Goal: Navigation & Orientation: Find specific page/section

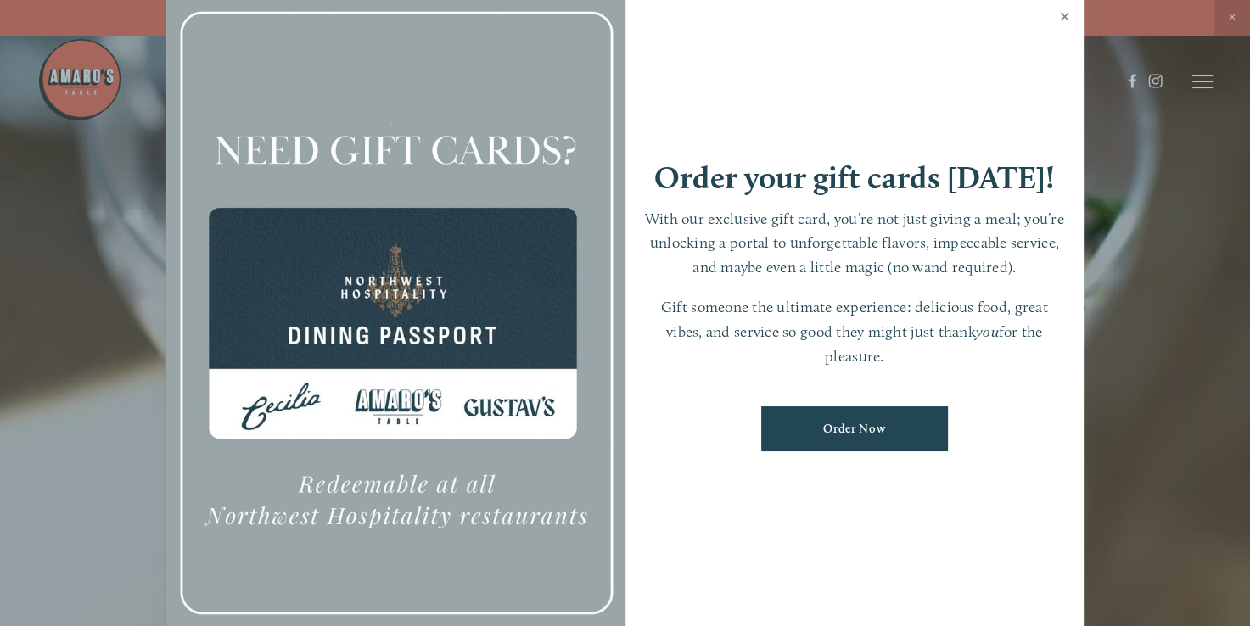
click at [1066, 16] on link "Close" at bounding box center [1064, 19] width 33 height 48
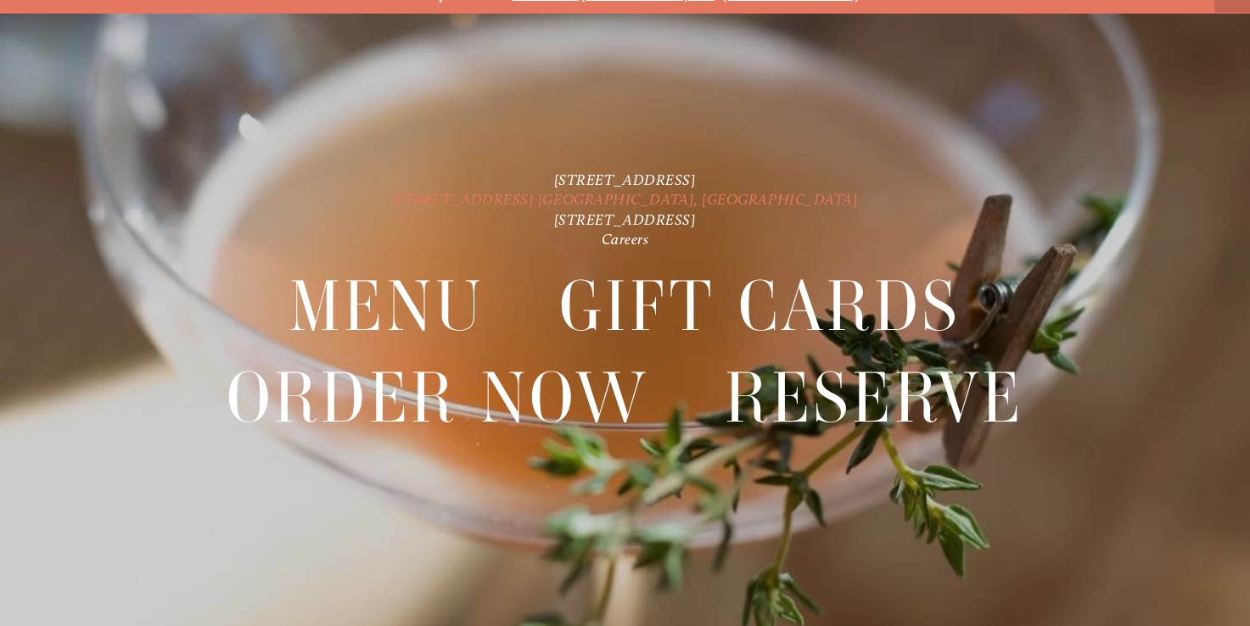
scroll to position [35, 0]
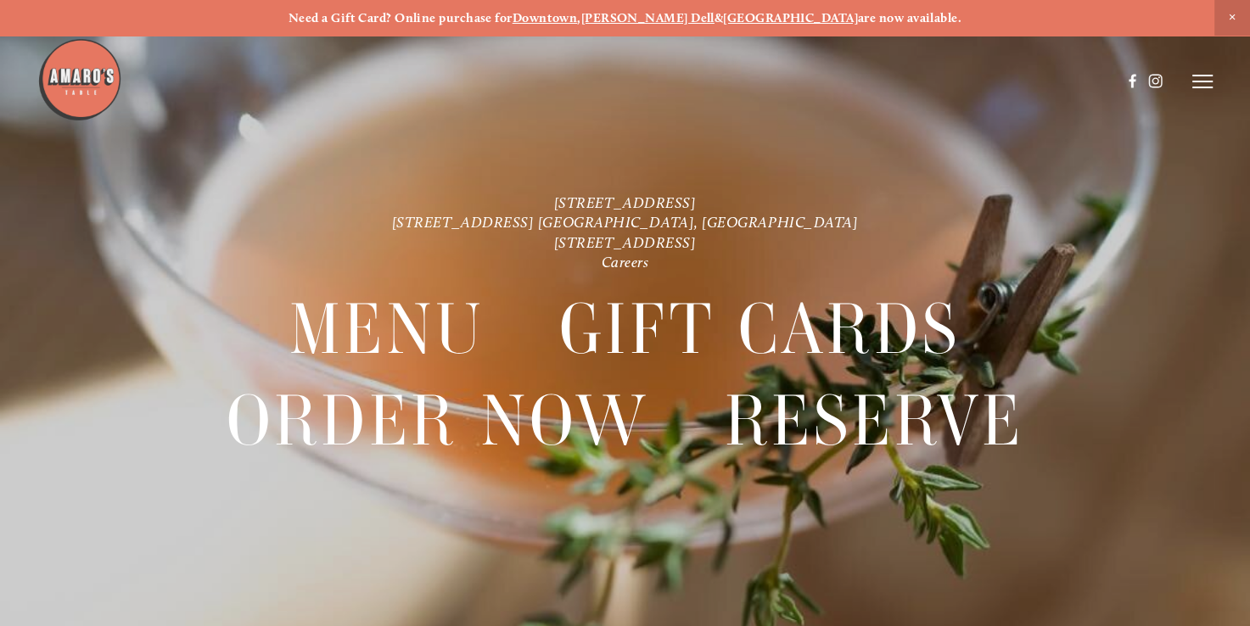
click at [1233, 17] on span "Close Announcement" at bounding box center [1232, 18] width 36 height 36
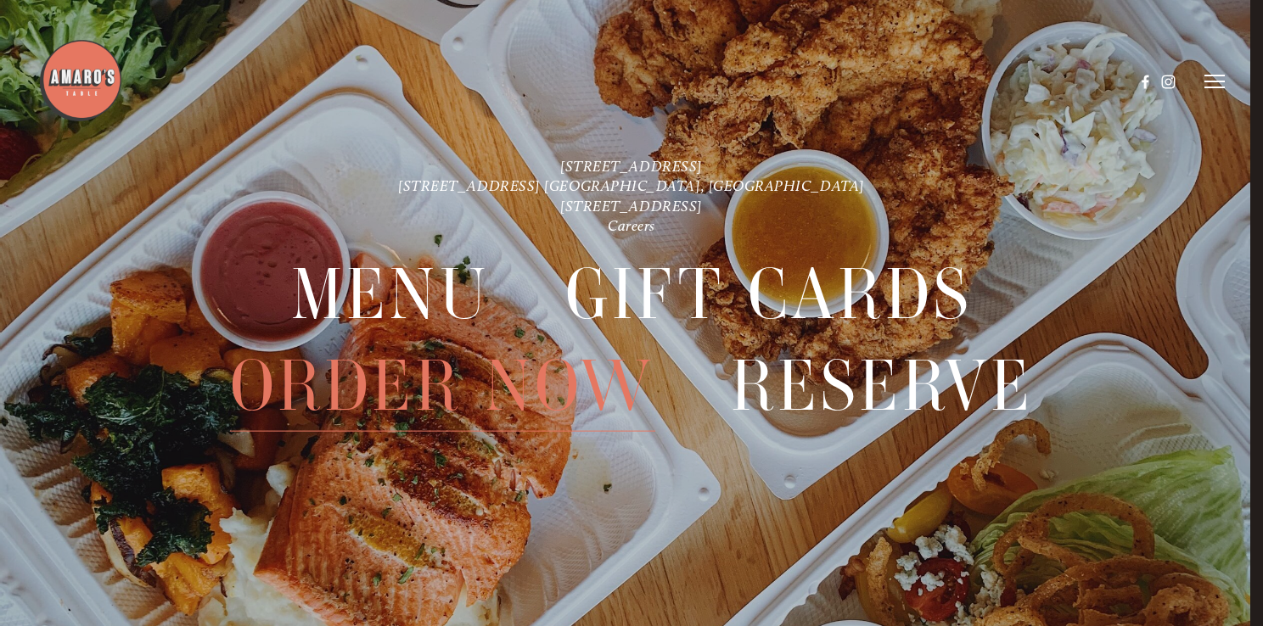
click at [547, 404] on span "Order Now" at bounding box center [442, 386] width 425 height 92
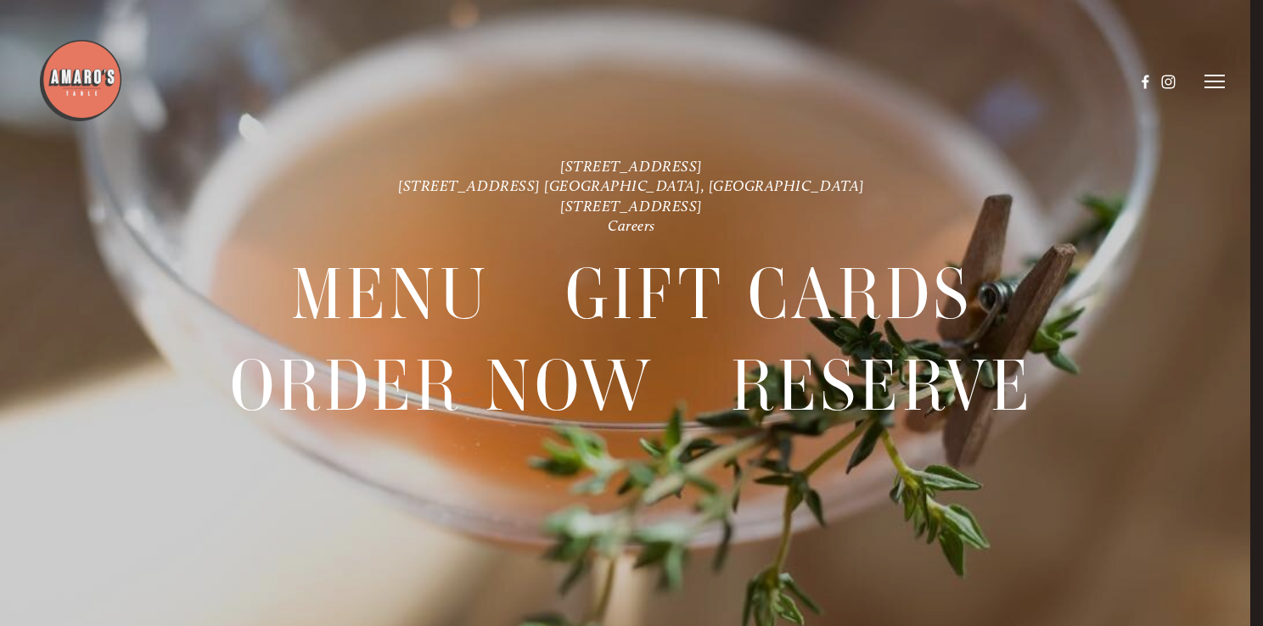
click at [1208, 84] on icon at bounding box center [1214, 81] width 20 height 15
click at [900, 82] on span "Menu" at bounding box center [910, 81] width 31 height 14
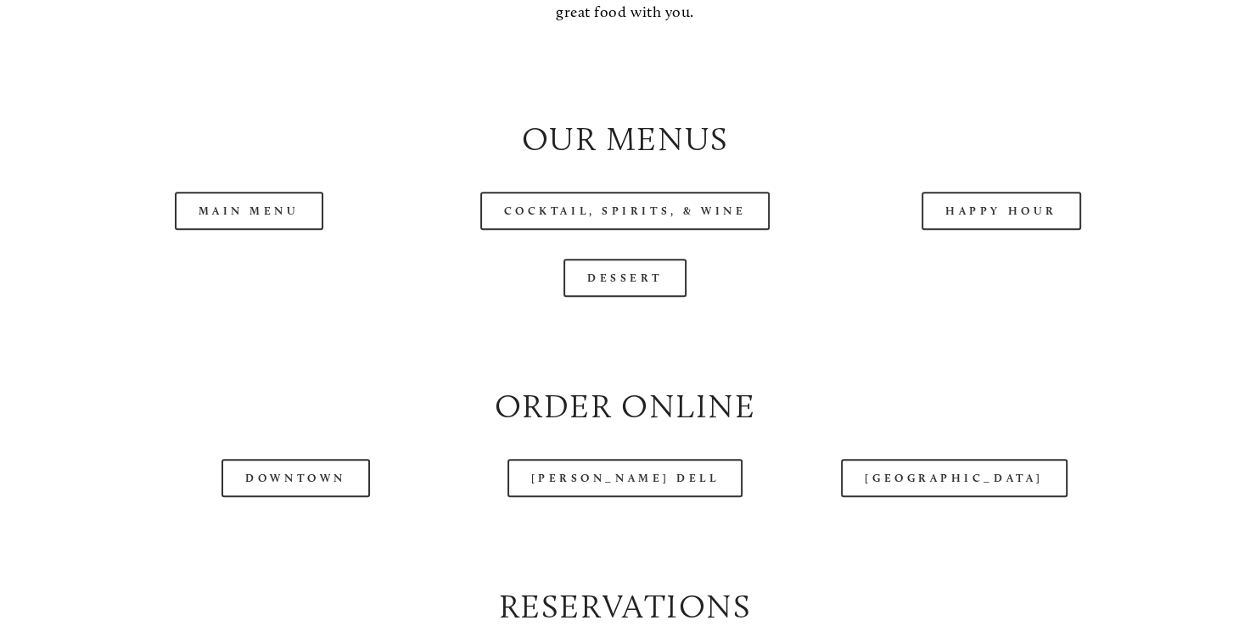
scroll to position [1612, 0]
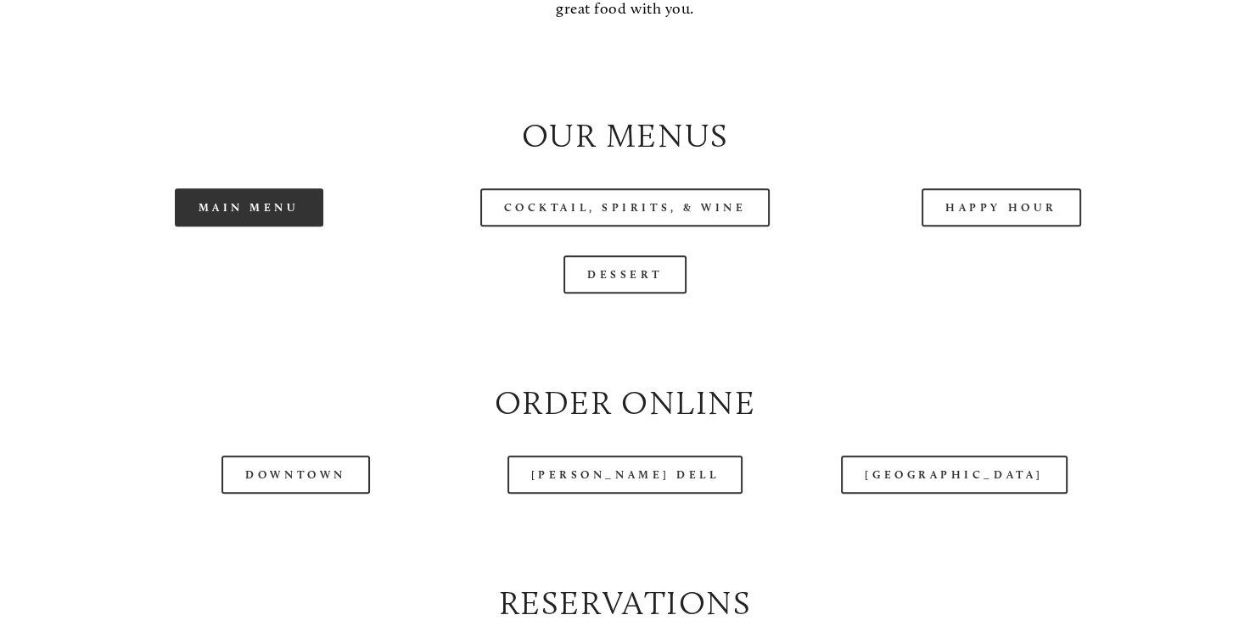
click at [286, 227] on link "Main Menu" at bounding box center [249, 207] width 148 height 38
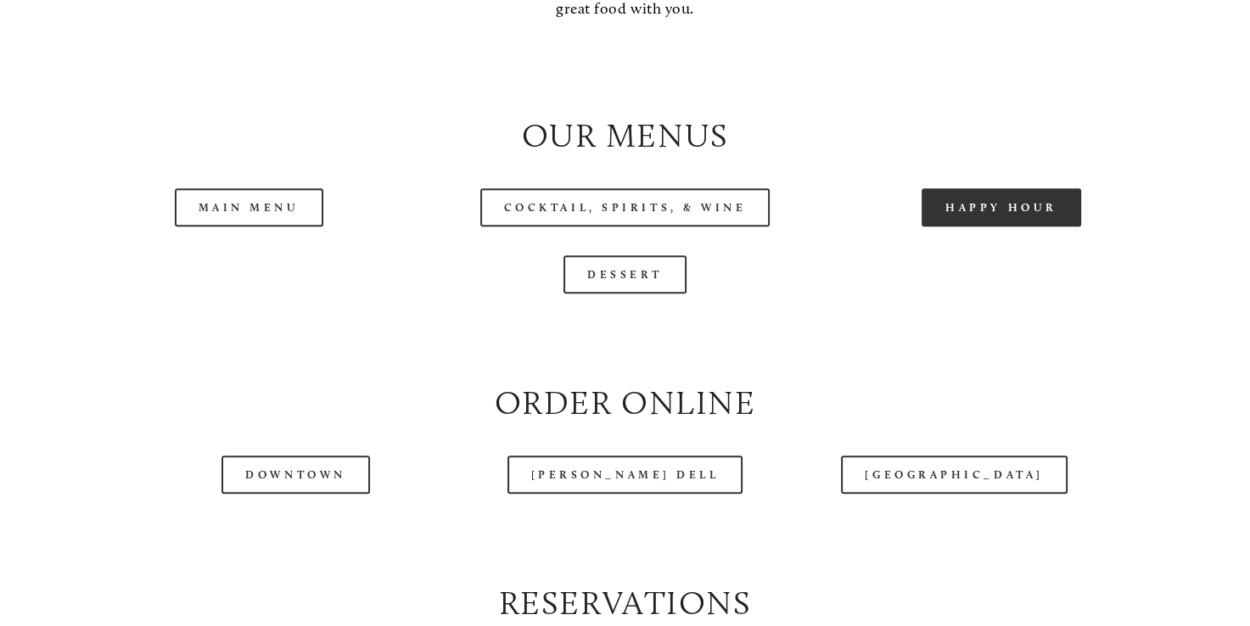
click at [1011, 227] on link "Happy Hour" at bounding box center [1001, 207] width 160 height 38
